Goal: Navigation & Orientation: Locate item on page

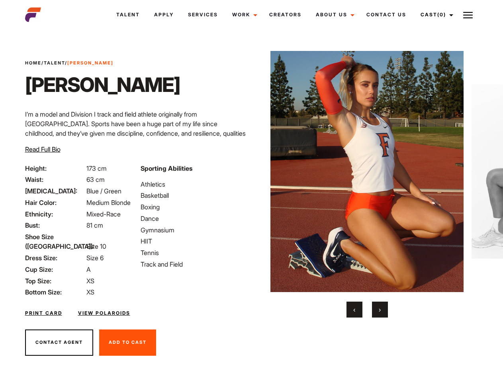
click at [435, 15] on link "Cast (0)" at bounding box center [436, 15] width 45 height 22
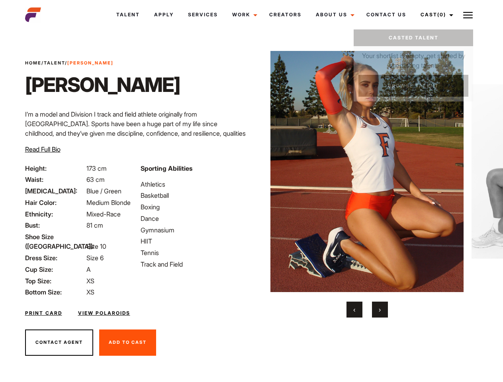
click at [468, 15] on img at bounding box center [468, 15] width 10 height 10
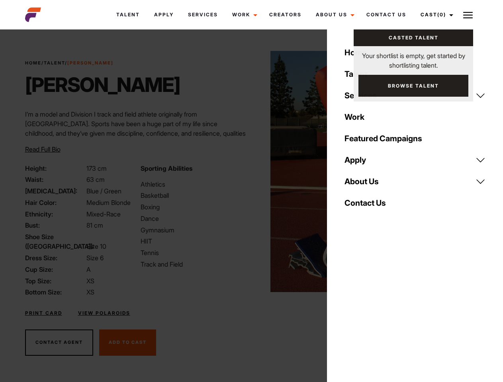
click at [367, 184] on img at bounding box center [367, 171] width 193 height 241
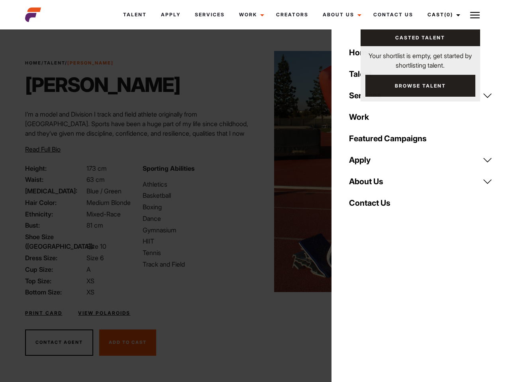
click at [251, 172] on div "Sporting Abilities Athletics Basketball Boxing Dance Gymnasium HIIT Tennis Trac…" at bounding box center [196, 231] width 117 height 134
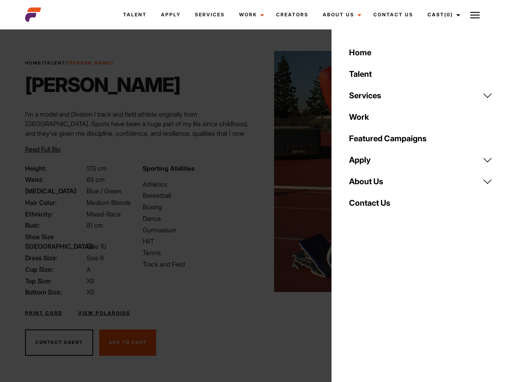
click at [355, 310] on div "Home Talent Services Talent Casting Photography Videography Creative Hair and M…" at bounding box center [420, 191] width 178 height 382
click at [380, 310] on div "Home Talent Services Talent Casting Photography Videography Creative Hair and M…" at bounding box center [420, 191] width 178 height 382
